Goal: Information Seeking & Learning: Understand process/instructions

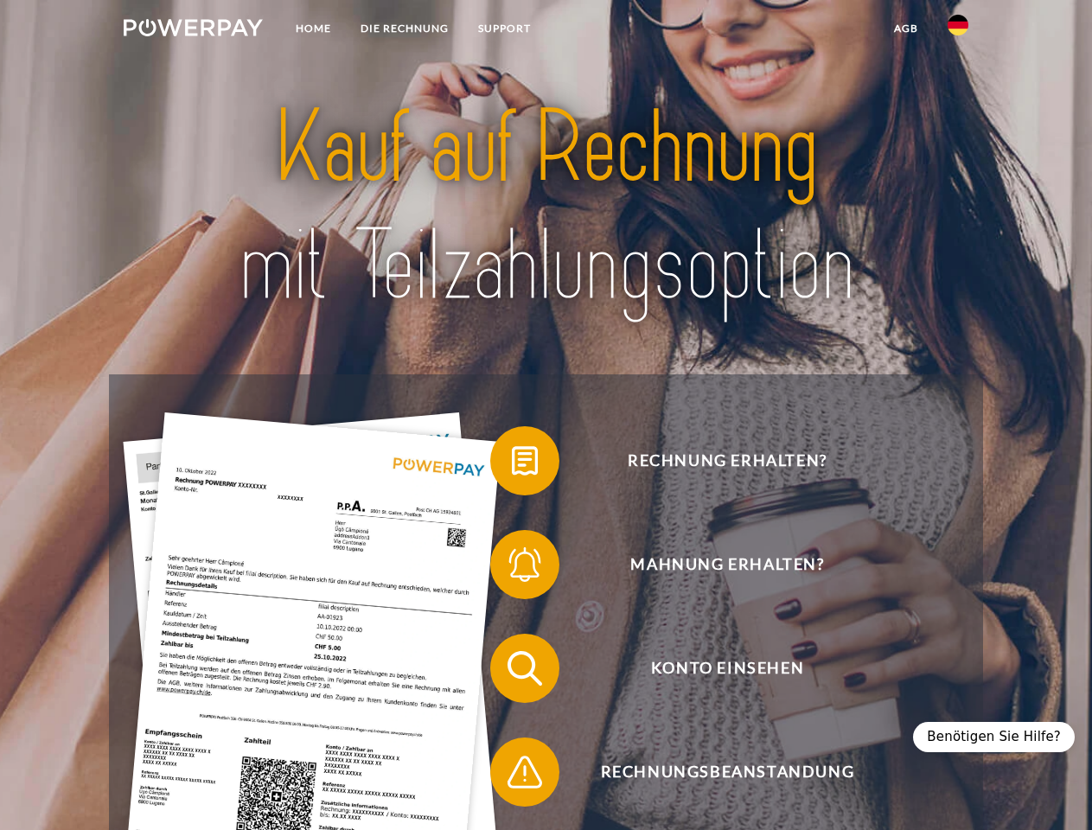
click at [193, 30] on img at bounding box center [193, 27] width 139 height 17
click at [958, 30] on img at bounding box center [958, 25] width 21 height 21
click at [906, 29] on link "agb" at bounding box center [907, 28] width 54 height 31
click at [512, 464] on span at bounding box center [499, 461] width 86 height 86
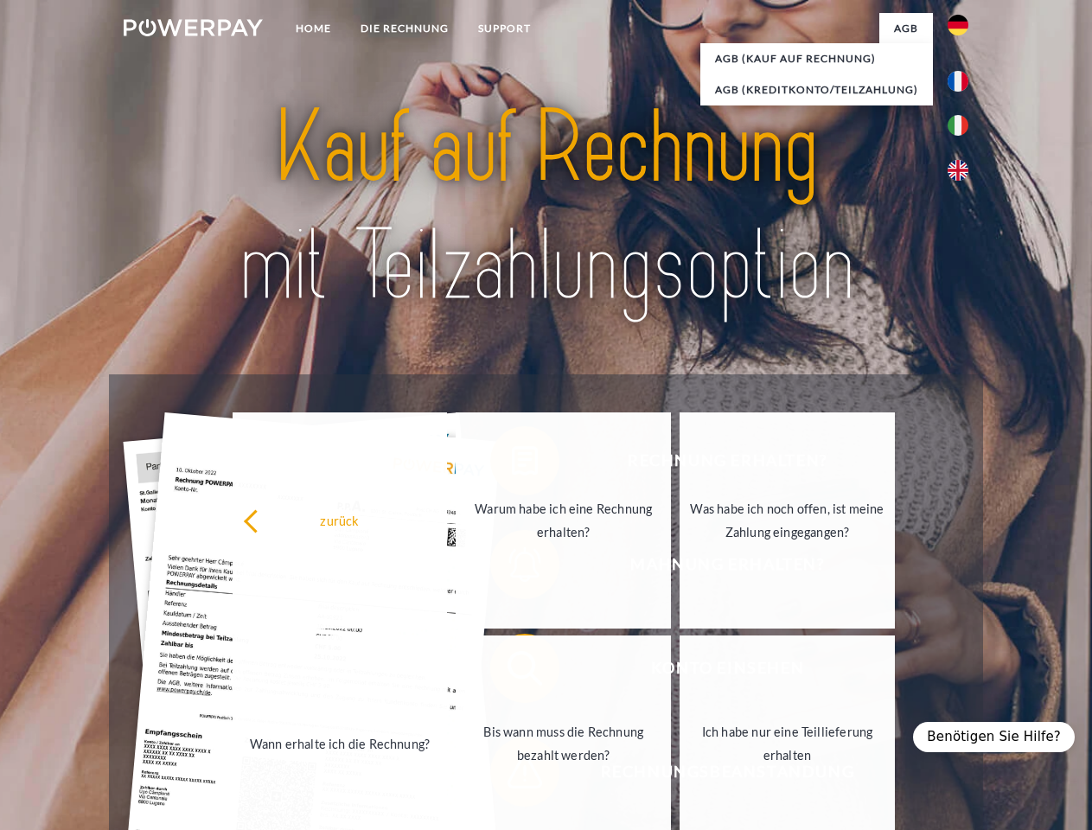
click at [448, 672] on link "Wann erhalte ich die Rechnung?" at bounding box center [340, 744] width 215 height 216
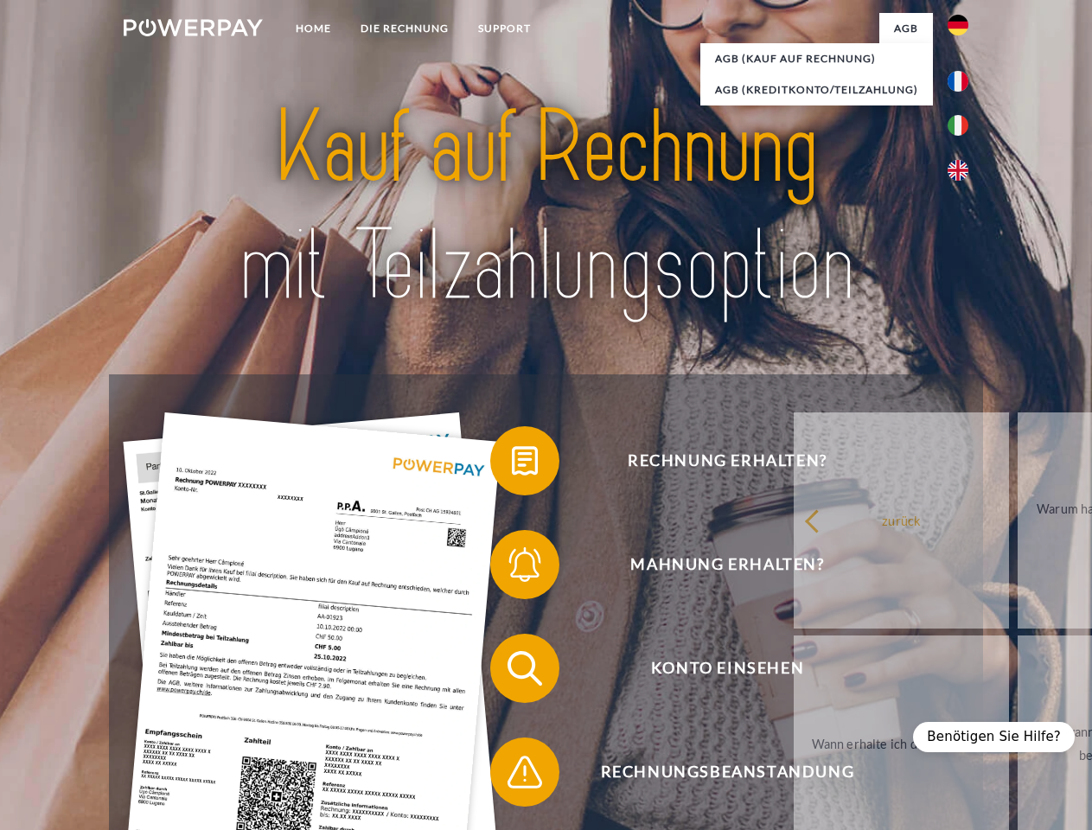
click at [512, 776] on span at bounding box center [499, 772] width 86 height 86
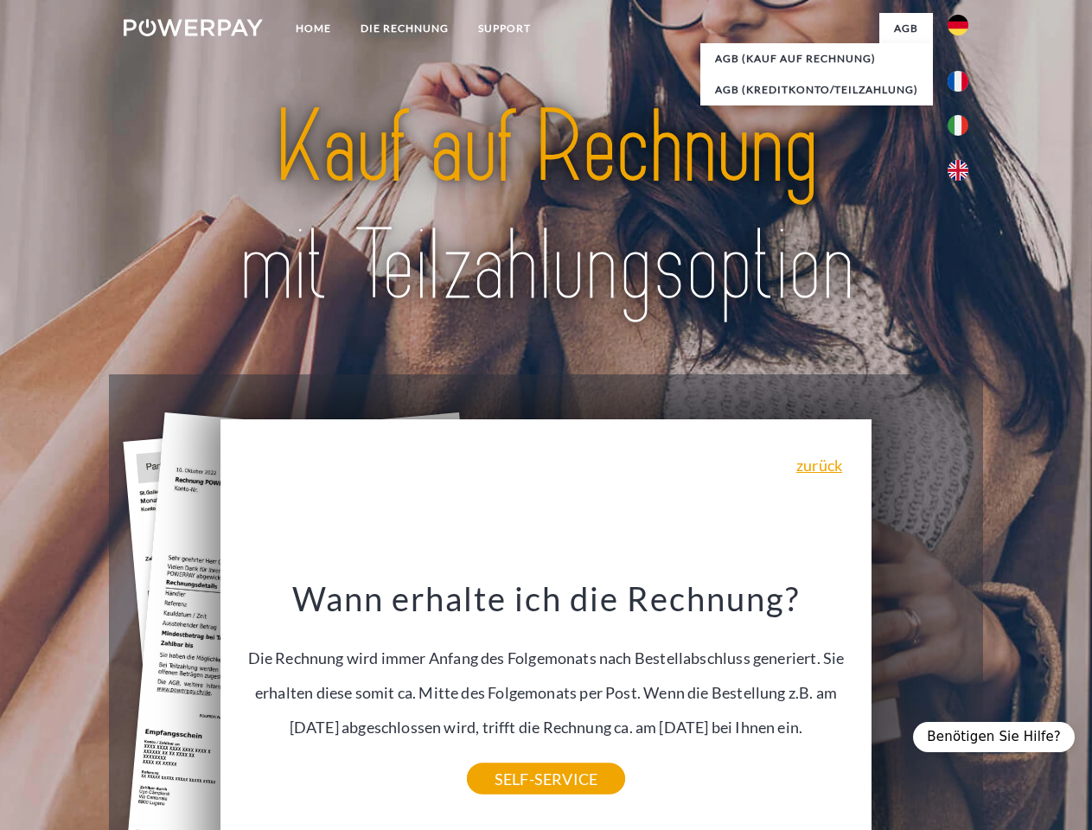
click at [1002, 737] on div "Benötigen Sie Hilfe?" at bounding box center [994, 737] width 162 height 30
